Goal: Navigation & Orientation: Find specific page/section

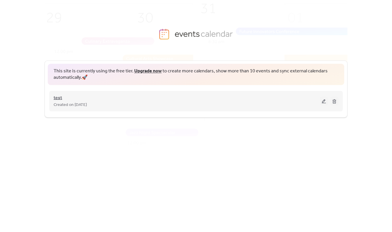
click at [59, 98] on span "test" at bounding box center [58, 97] width 8 height 7
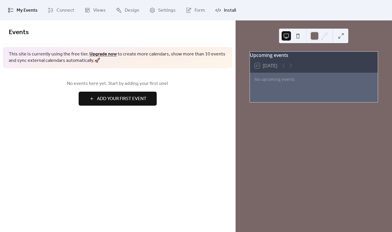
click at [215, 11] on icon at bounding box center [218, 10] width 6 height 6
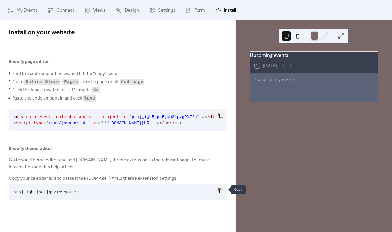
click at [219, 189] on button "button" at bounding box center [221, 190] width 12 height 13
click at [93, 12] on span "Views" at bounding box center [99, 10] width 13 height 7
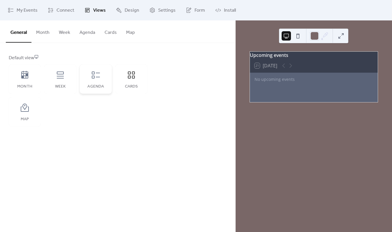
click at [97, 79] on icon at bounding box center [95, 74] width 9 height 9
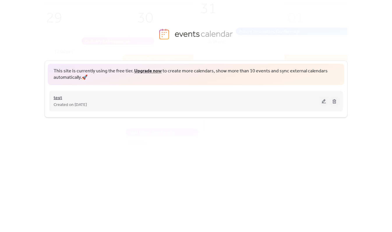
click at [59, 99] on span "test" at bounding box center [58, 97] width 8 height 7
